Goal: Task Accomplishment & Management: Complete application form

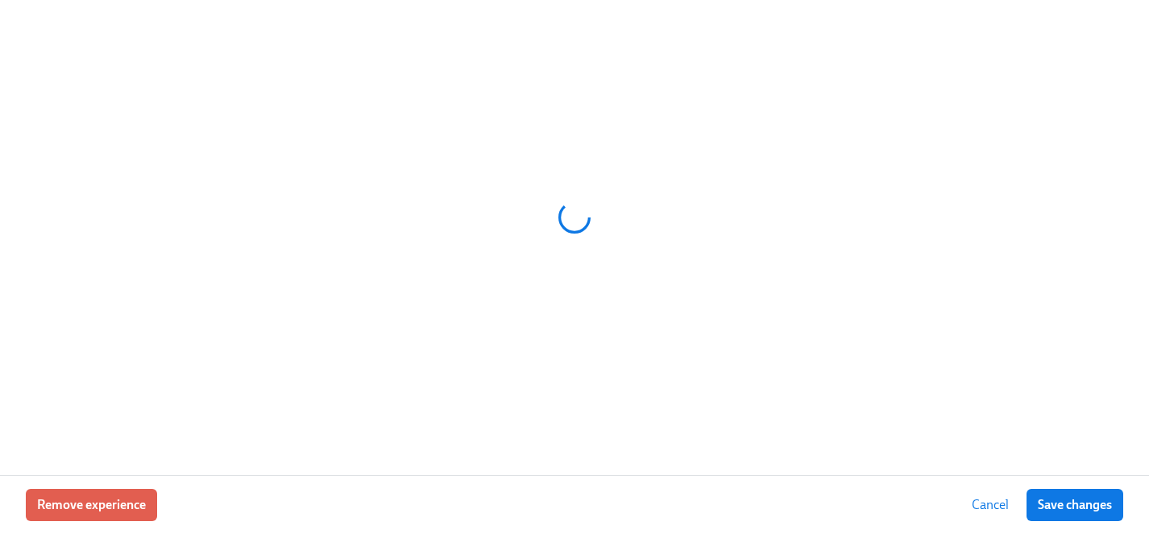
scroll to position [0, 19095]
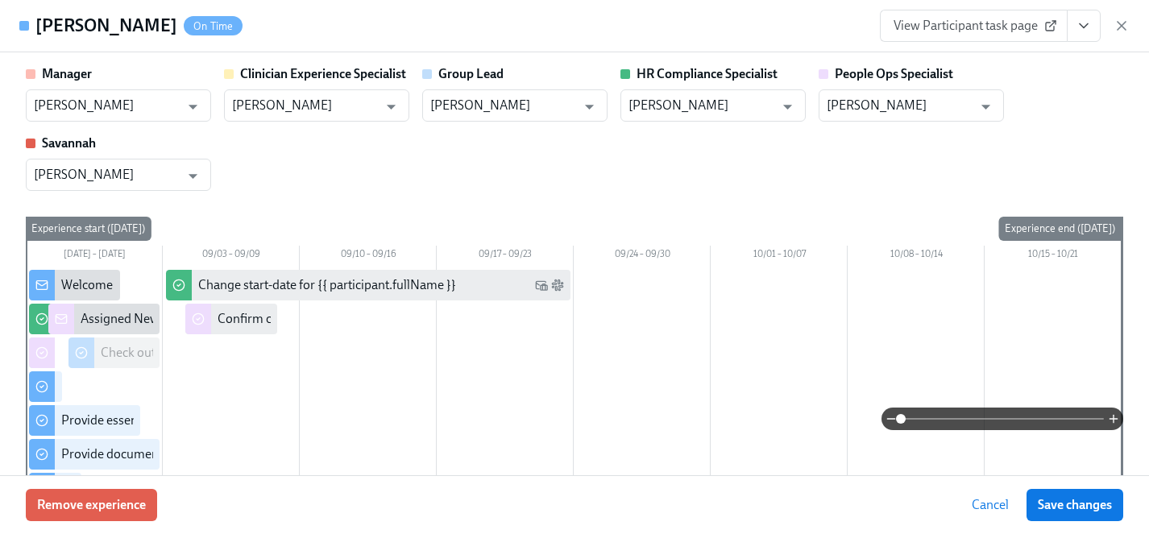
type input "Eryn Patchett"
type input "Haylee Bova"
type input "Eryn Patchett"
type input "Kristy Johnson"
type input "Brianna Keach"
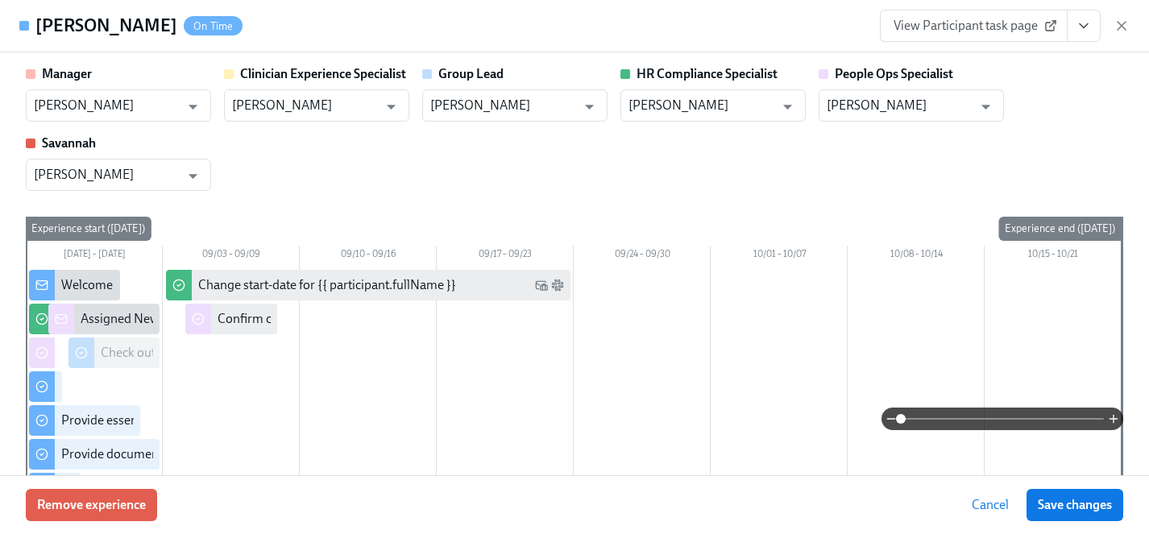
type input "[PERSON_NAME]"
type input "Eryn Patchett"
type input "Haylee Bova"
type input "Eryn Patchett"
type input "Kristy Johnson"
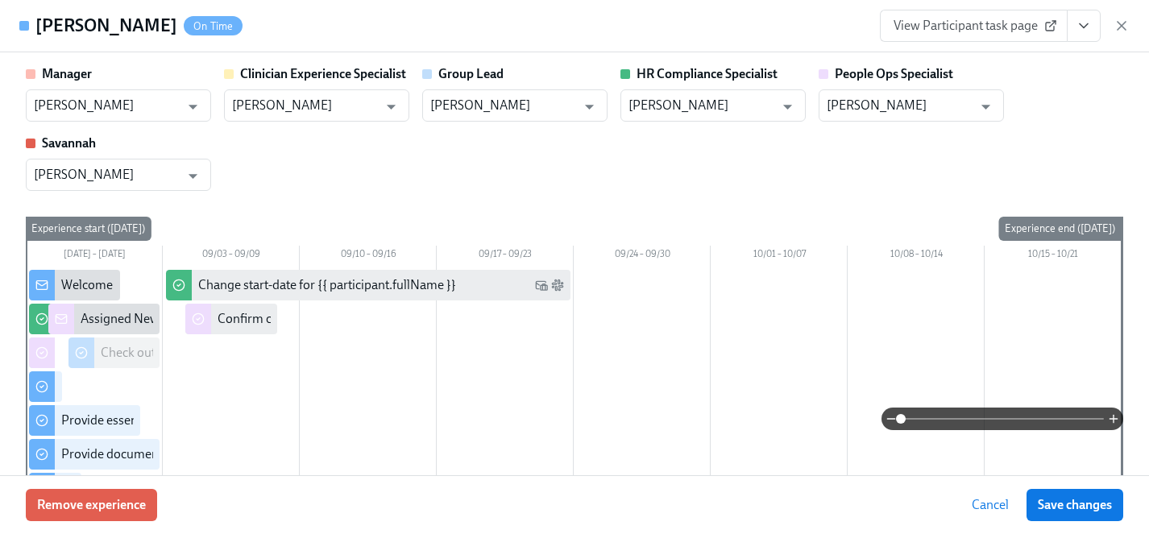
type input "Brianna Keach"
type input "[PERSON_NAME]"
click at [332, 174] on div "Manager Eryn Patchett ​ Clinician Experience Specialist Haylee Bova ​ Group Lea…" at bounding box center [575, 128] width 1098 height 126
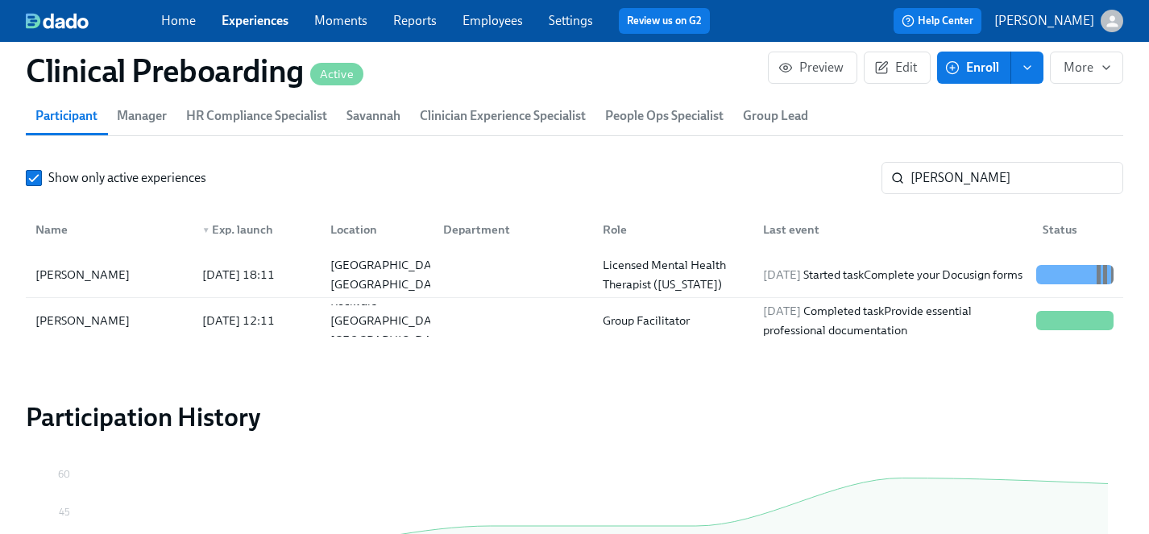
scroll to position [1686, 0]
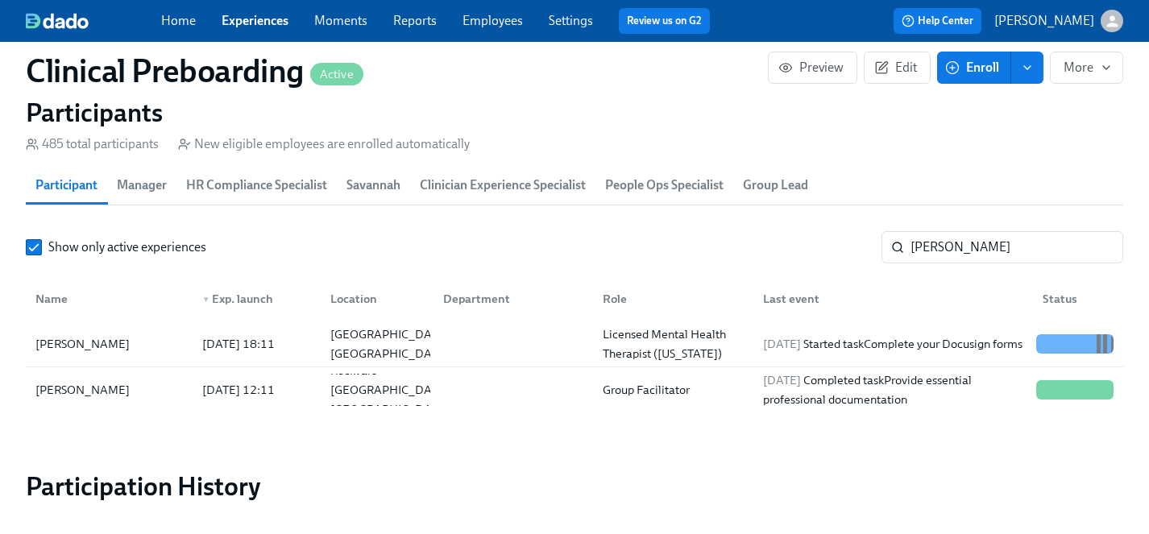
click at [246, 19] on link "Experiences" at bounding box center [255, 20] width 67 height 15
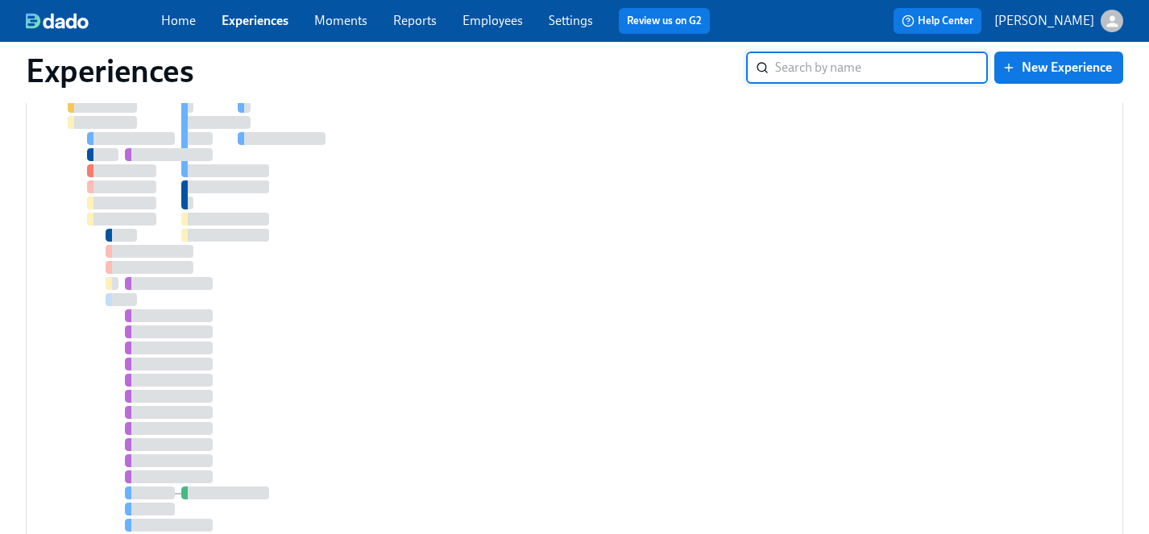
scroll to position [7334, 0]
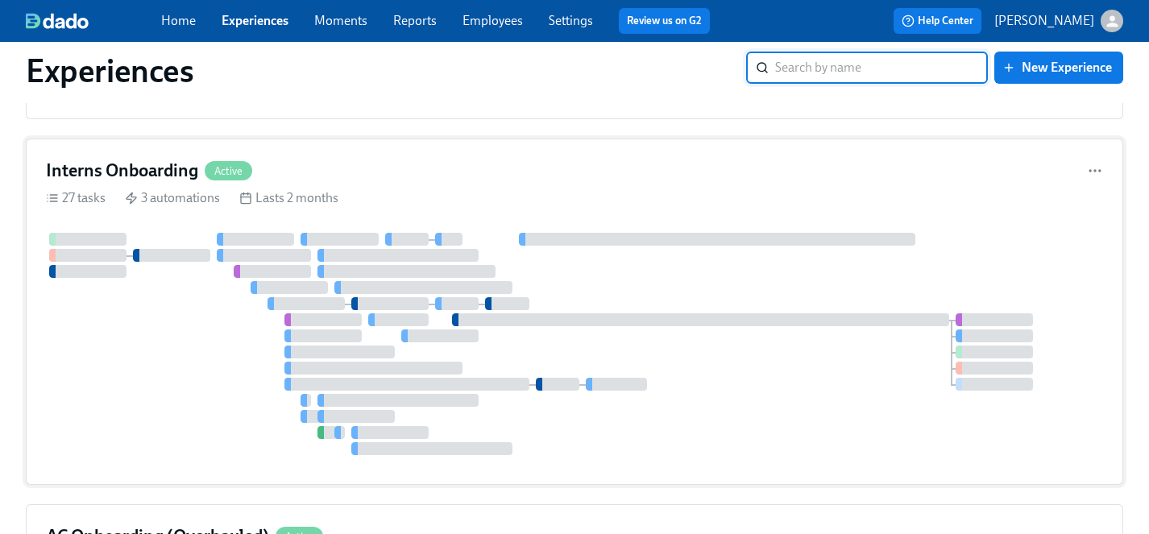
click at [160, 397] on div at bounding box center [574, 344] width 1057 height 222
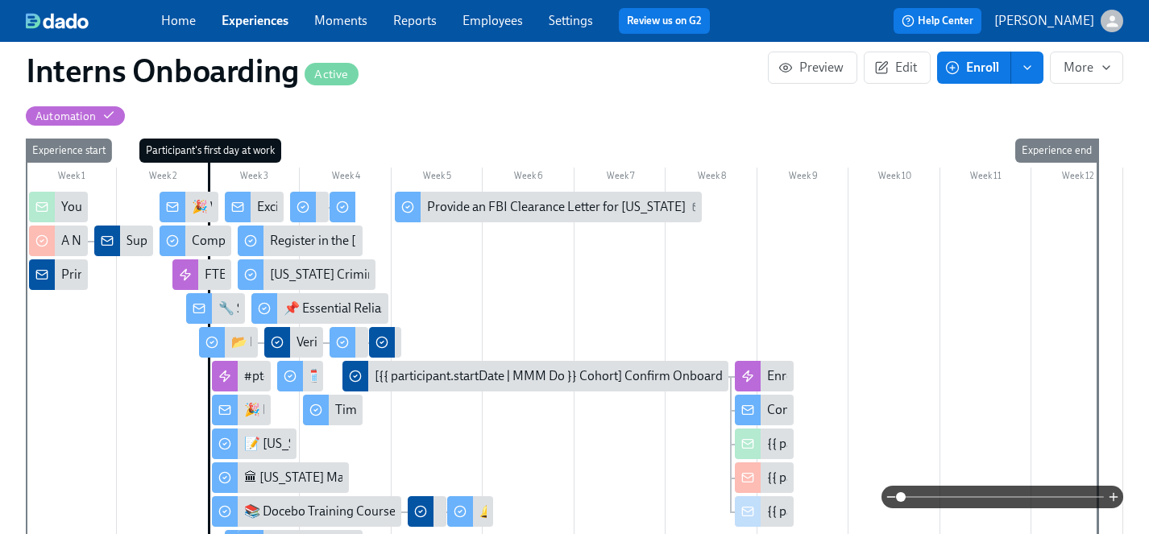
scroll to position [388, 0]
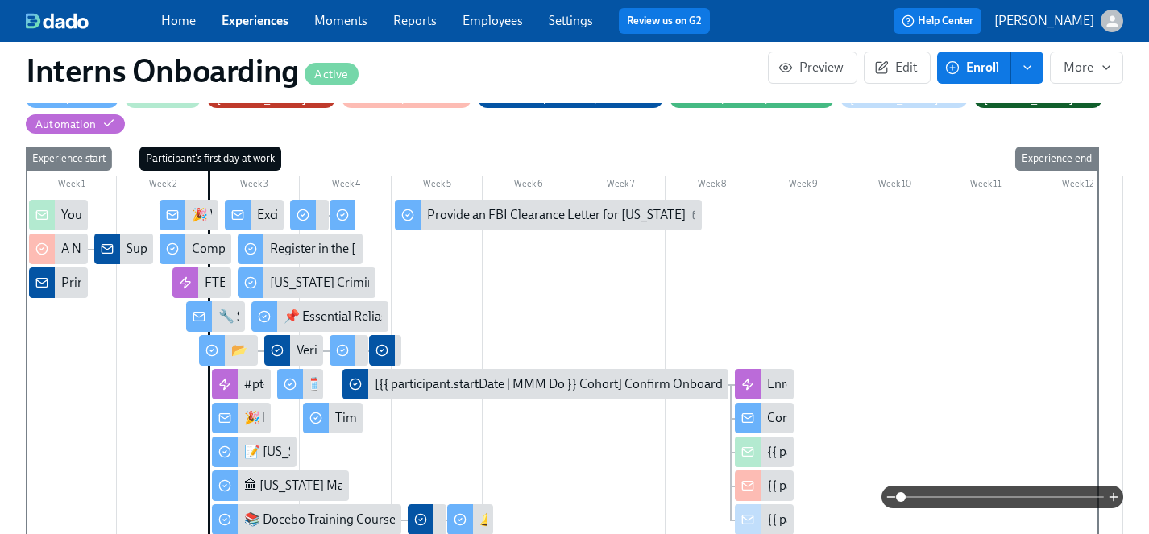
click at [980, 71] on span "Enroll" at bounding box center [974, 68] width 51 height 16
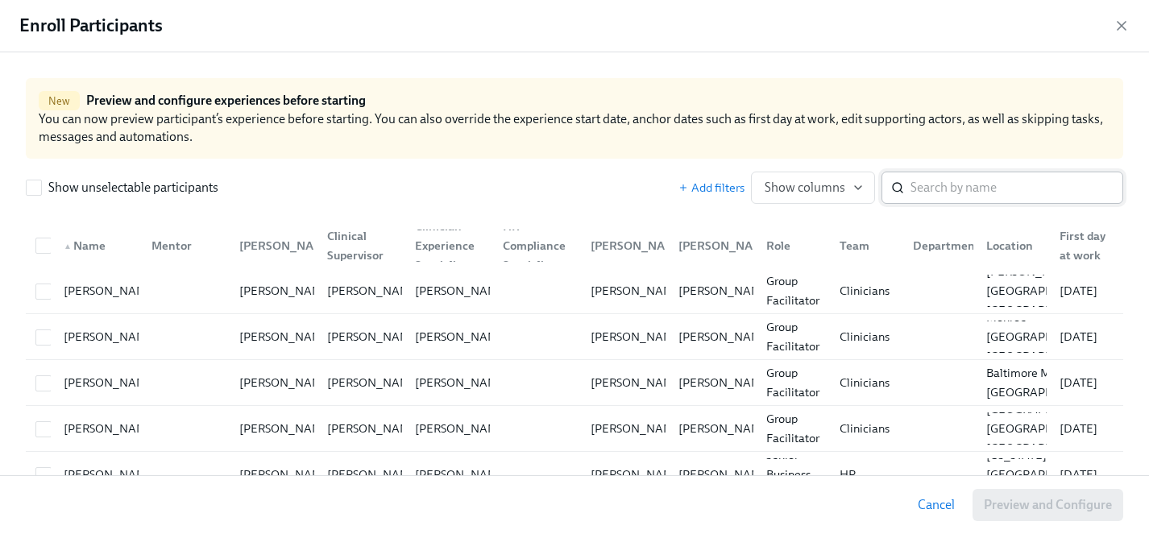
click at [954, 185] on input "search" at bounding box center [1017, 188] width 213 height 32
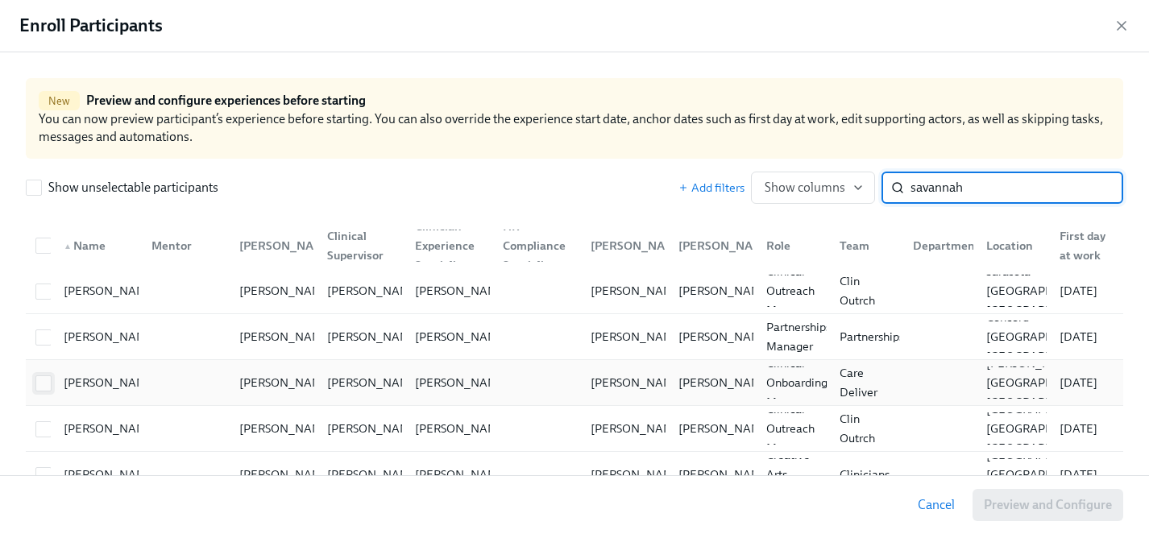
type input "savannah"
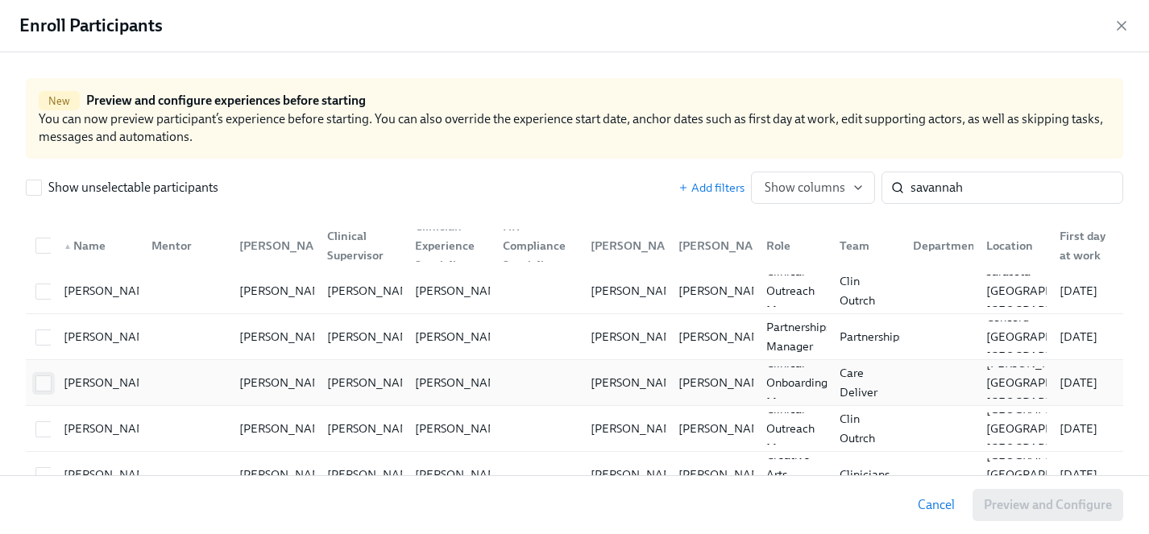
click at [47, 380] on input "checkbox" at bounding box center [43, 383] width 15 height 15
checkbox input "true"
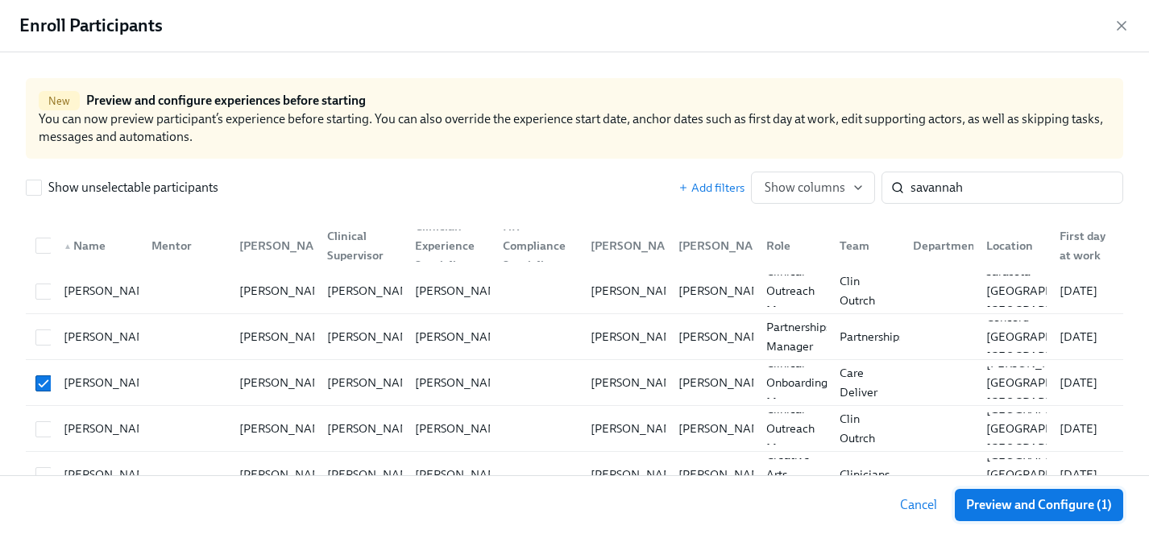
click at [1032, 511] on span "Preview and Configure (1)" at bounding box center [1039, 505] width 146 height 16
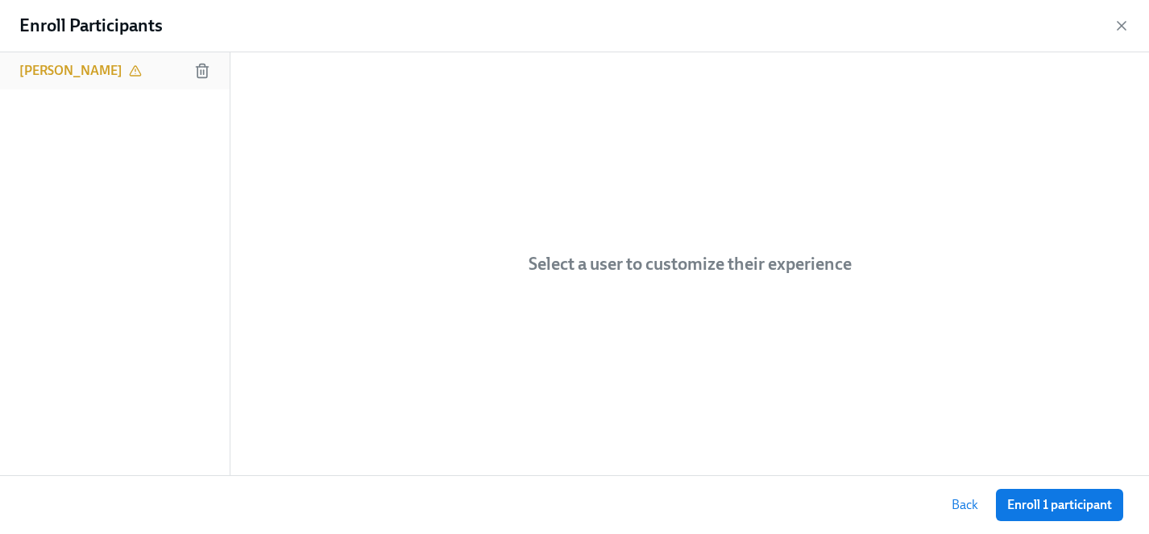
click at [84, 77] on h6 "[PERSON_NAME]" at bounding box center [70, 71] width 103 height 18
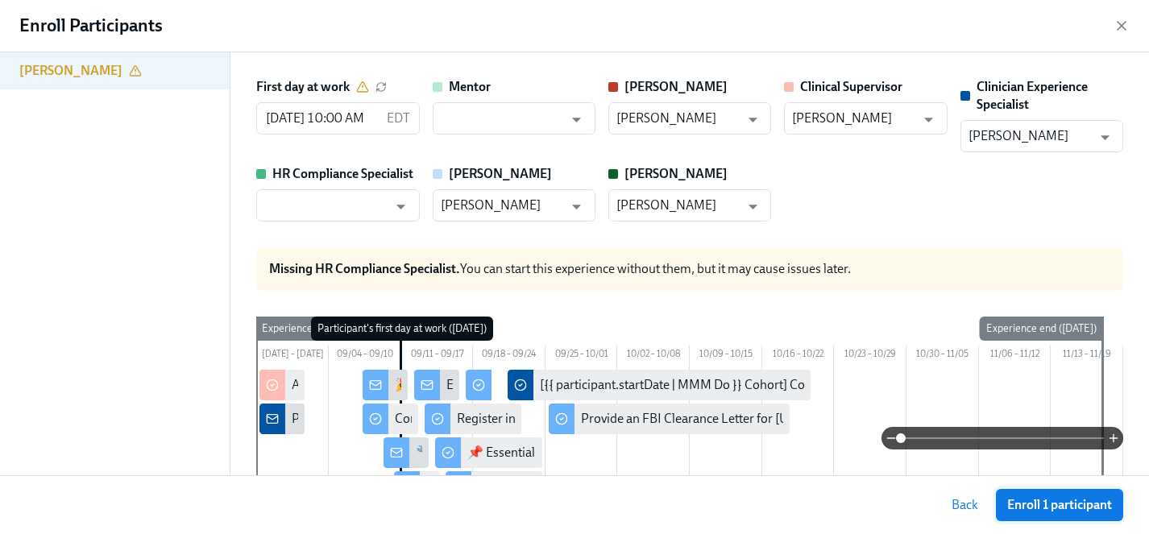
click at [1066, 505] on span "Enroll 1 participant" at bounding box center [1059, 505] width 105 height 16
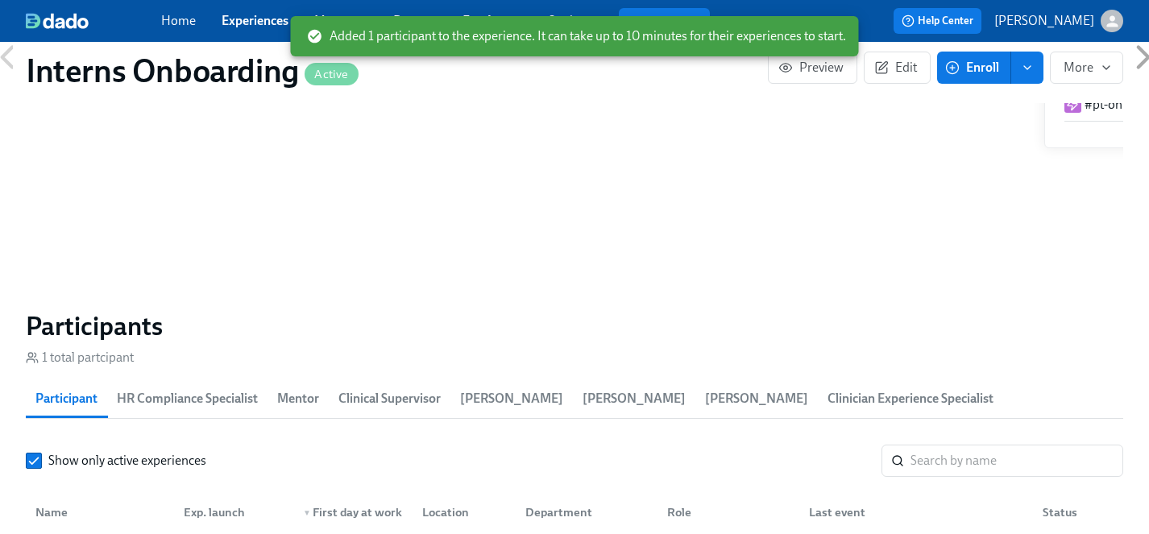
scroll to position [1528, 0]
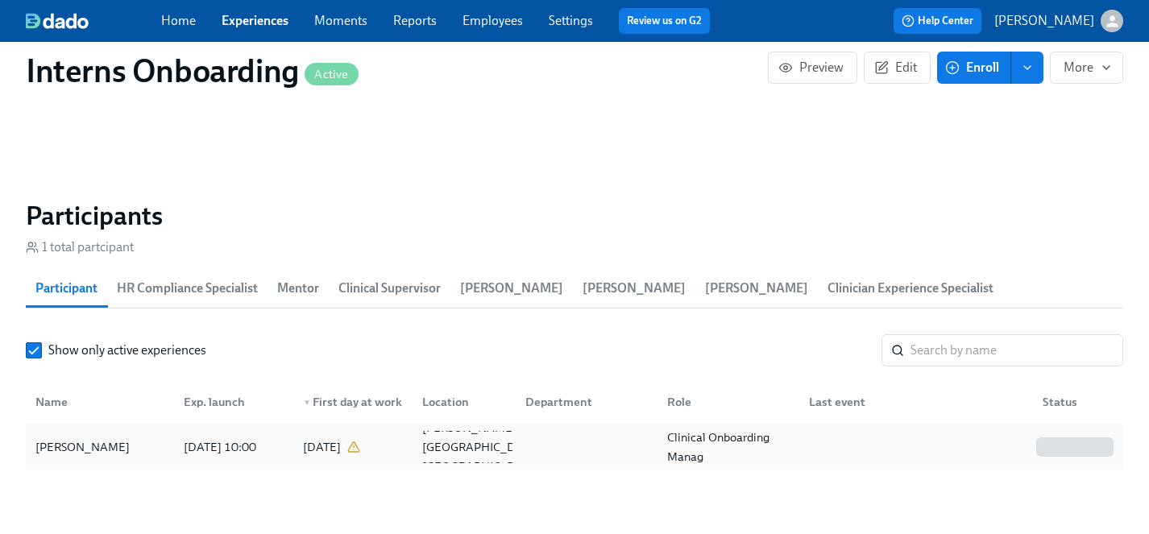
click at [104, 438] on div "[PERSON_NAME]" at bounding box center [82, 447] width 107 height 19
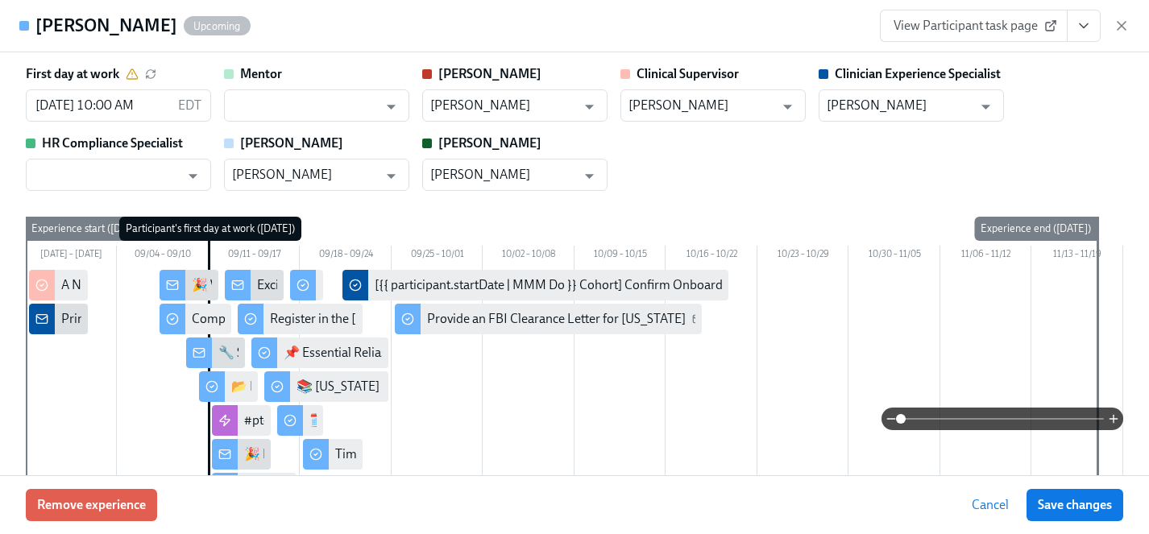
click at [979, 26] on span "View Participant task page" at bounding box center [974, 26] width 160 height 16
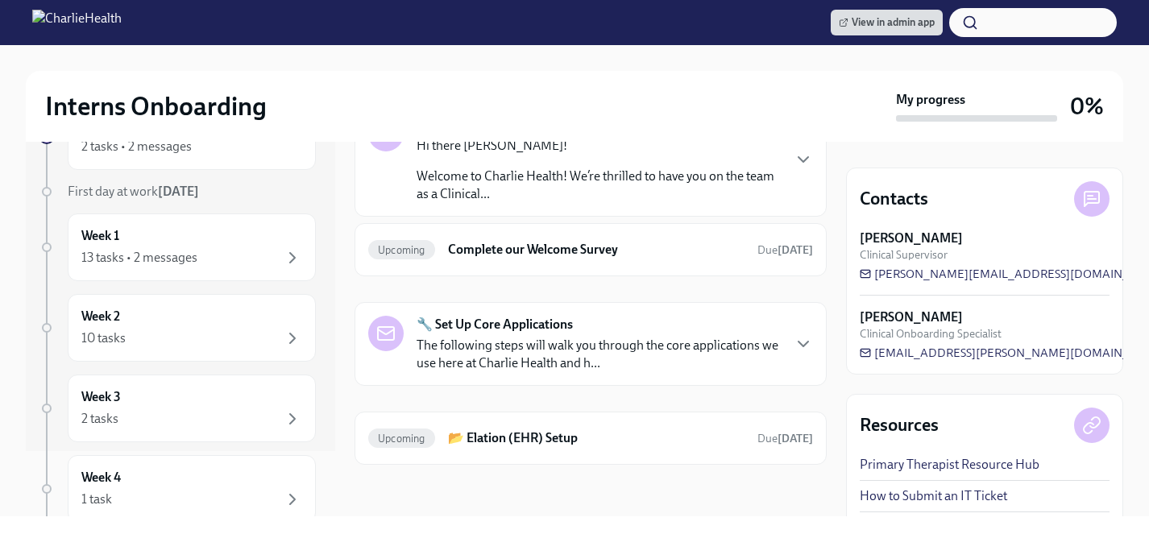
scroll to position [70, 0]
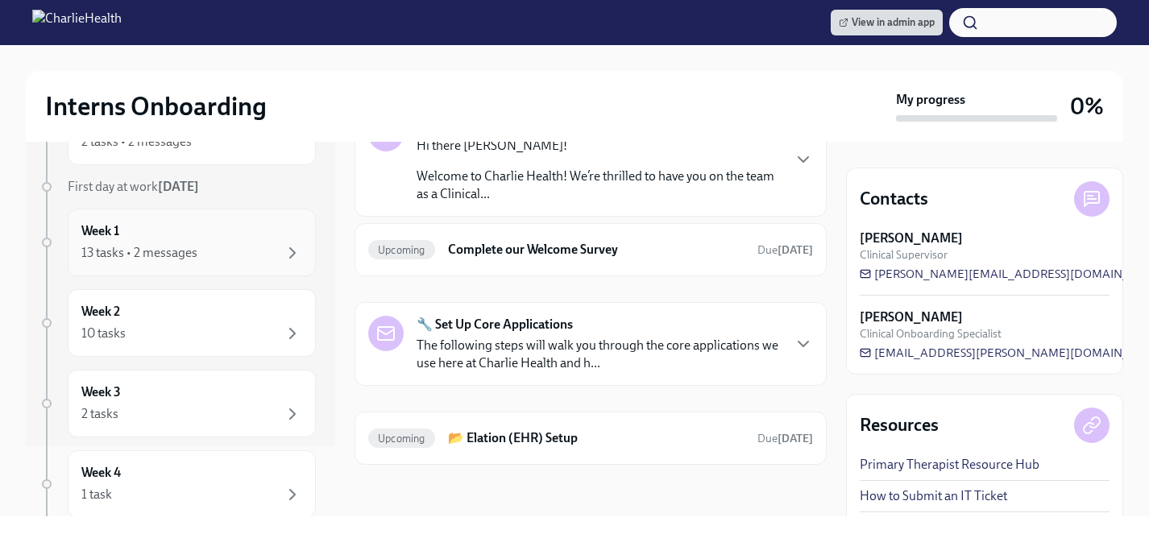
click at [183, 236] on div "Week 1 13 tasks • 2 messages" at bounding box center [191, 242] width 221 height 40
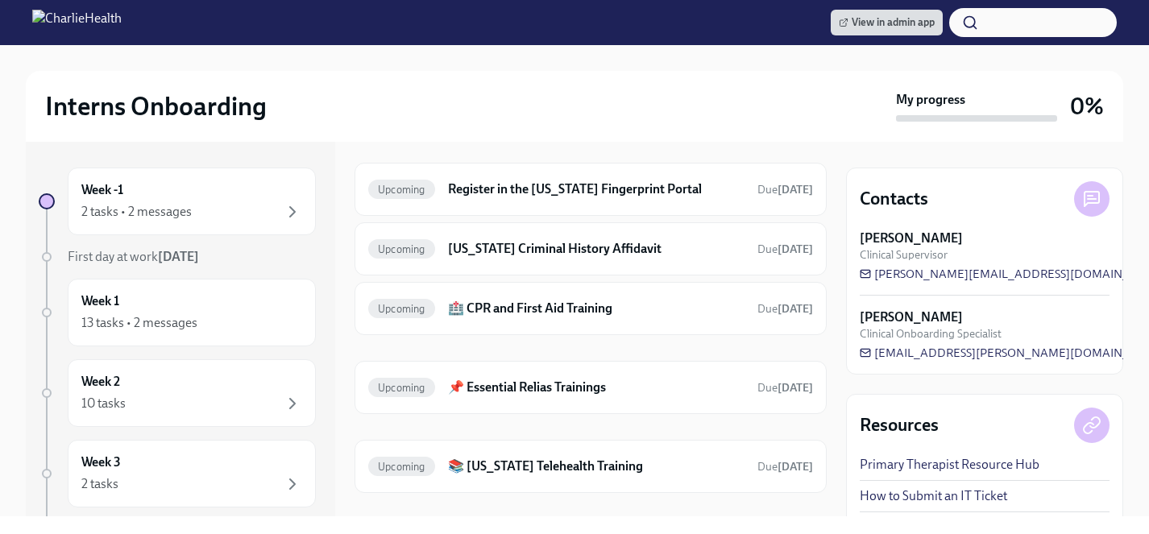
scroll to position [744, 0]
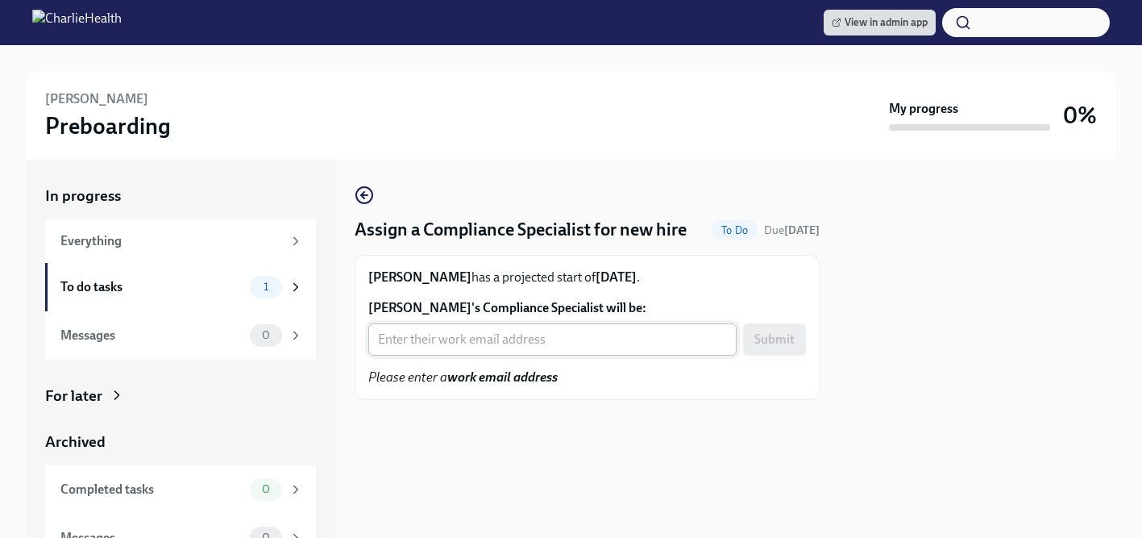
click at [472, 350] on input "Jasmine Greenhouse's Compliance Specialist will be:" at bounding box center [552, 339] width 368 height 32
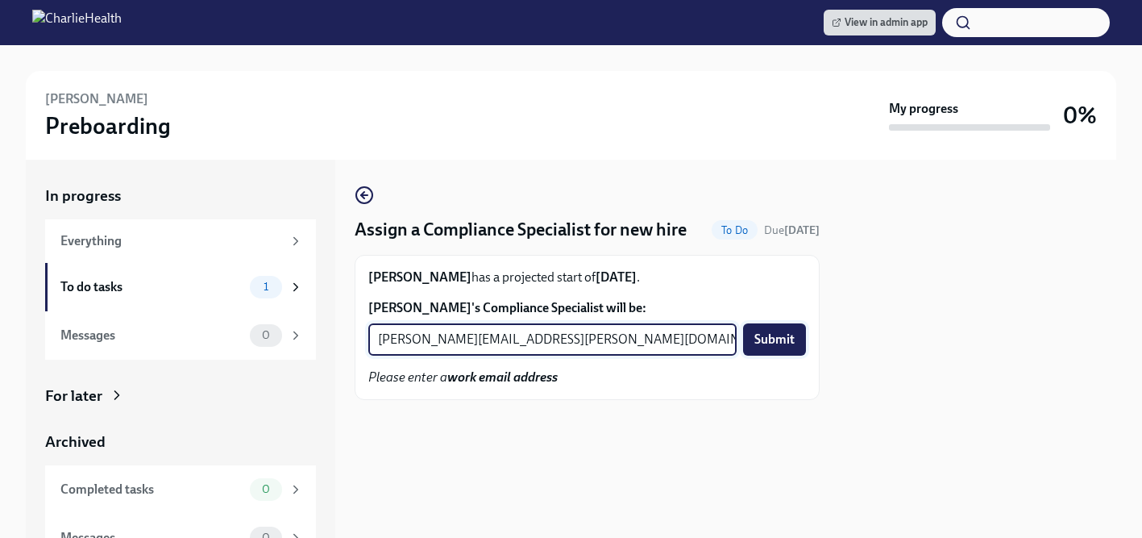
type input "michelle.winograd@charliehealth.com"
click at [783, 342] on span "Submit" at bounding box center [774, 339] width 40 height 16
